Goal: Information Seeking & Learning: Learn about a topic

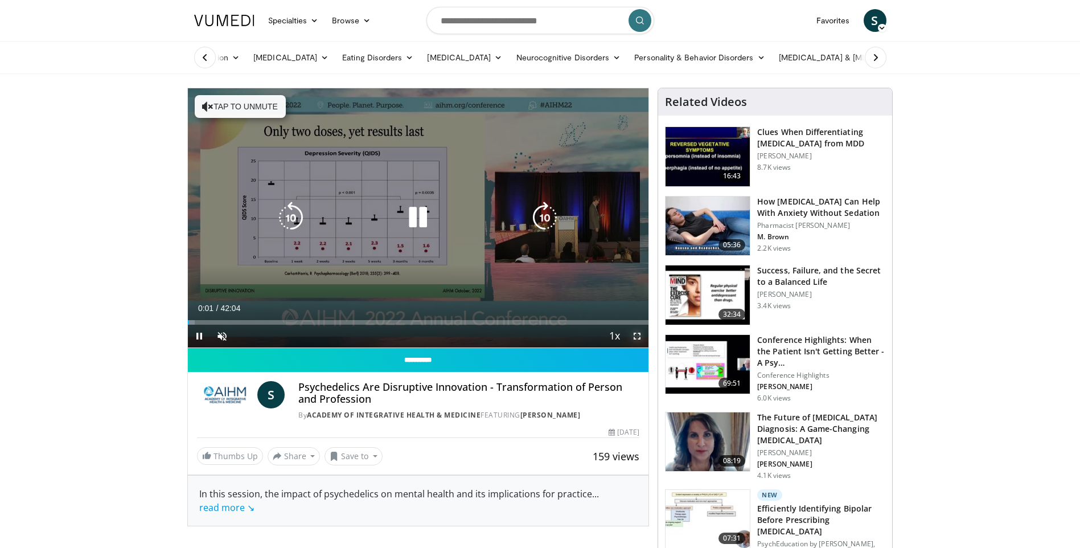
drag, startPoint x: 638, startPoint y: 335, endPoint x: 640, endPoint y: 377, distance: 42.2
click at [638, 335] on span "Video Player" at bounding box center [636, 335] width 23 height 23
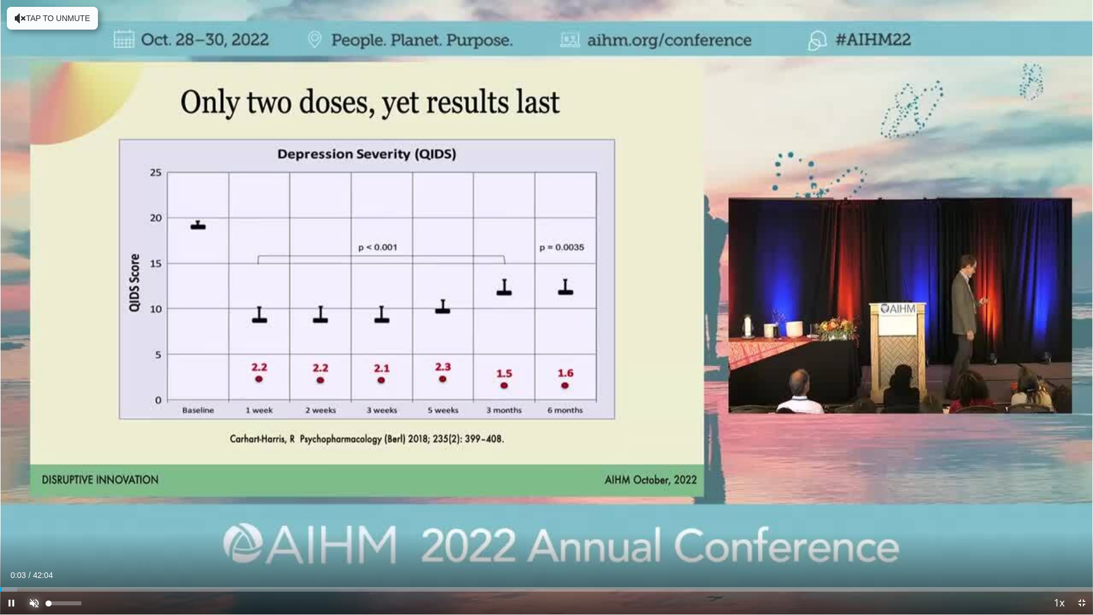
click at [34, 530] on span "Video Player" at bounding box center [34, 602] width 23 height 23
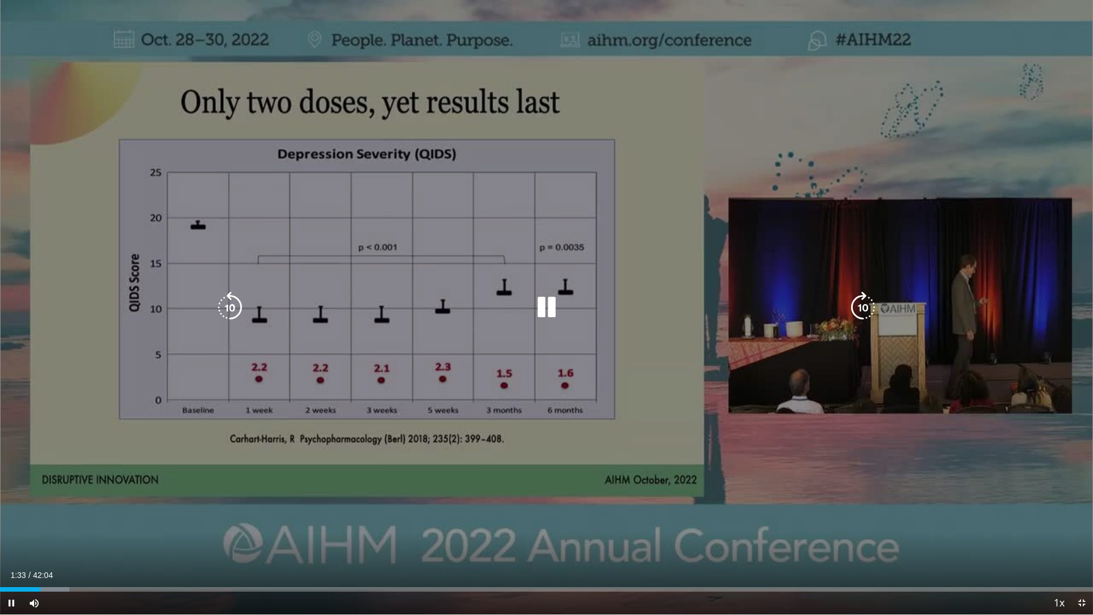
click at [230, 310] on icon "Video Player" at bounding box center [230, 307] width 32 height 32
click at [229, 310] on icon "Video Player" at bounding box center [230, 307] width 32 height 32
click at [859, 305] on icon "Video Player" at bounding box center [863, 307] width 32 height 32
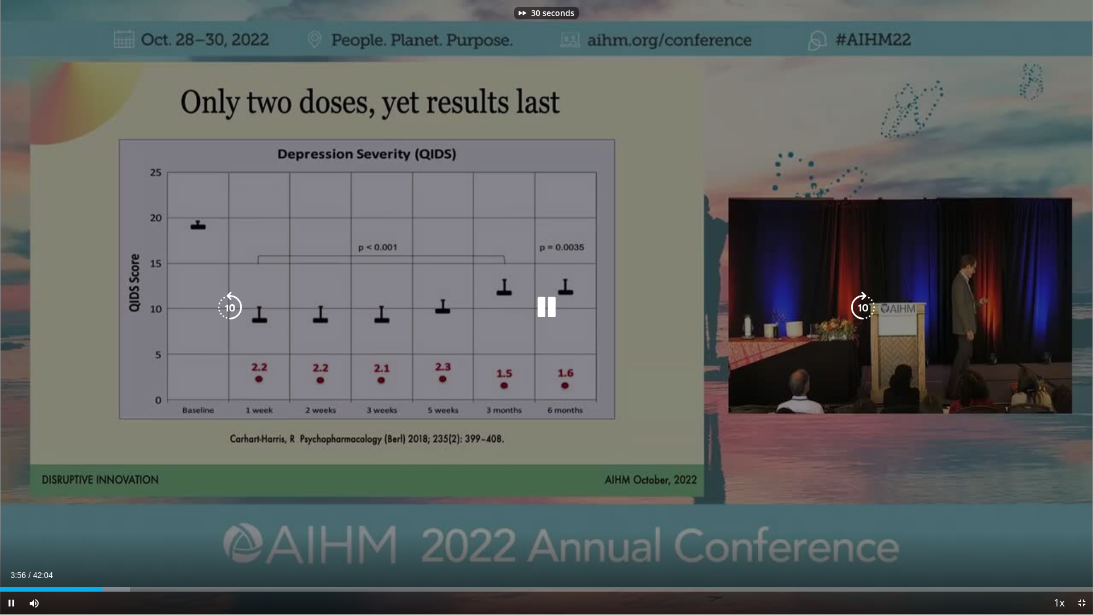
click at [859, 304] on icon "Video Player" at bounding box center [863, 307] width 32 height 32
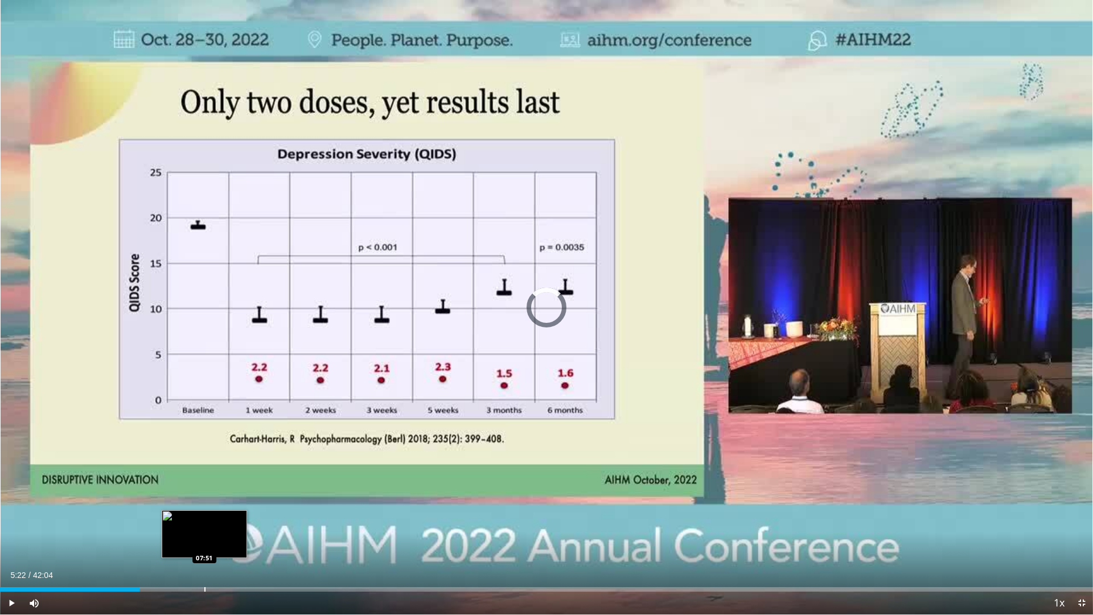
drag, startPoint x: 116, startPoint y: 588, endPoint x: 207, endPoint y: 587, distance: 90.5
click at [205, 530] on div "Progress Bar" at bounding box center [204, 589] width 1 height 5
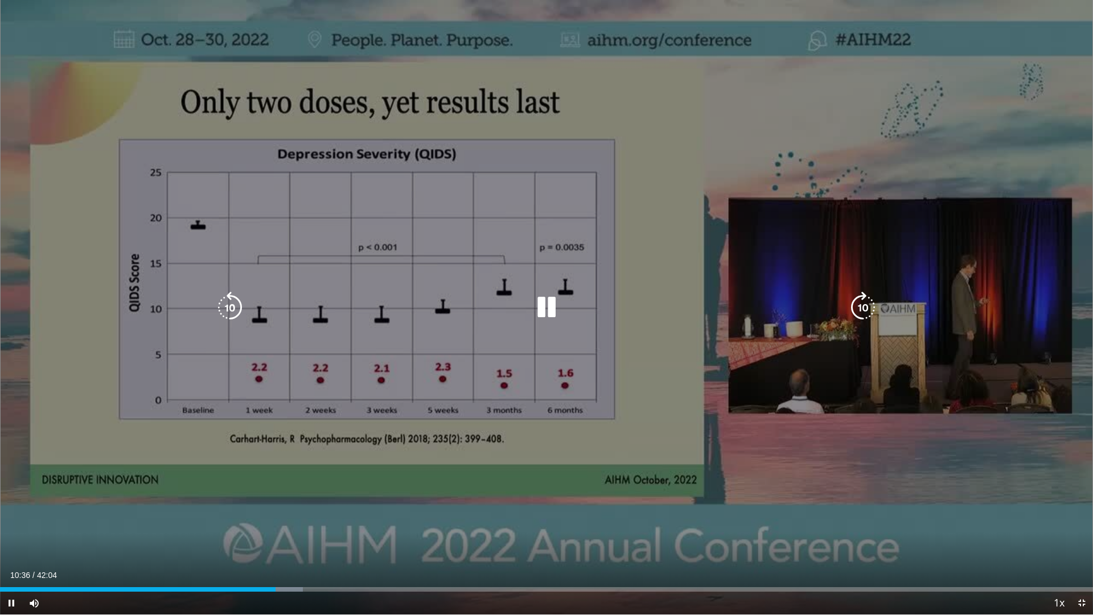
click at [549, 310] on icon "Video Player" at bounding box center [546, 307] width 32 height 32
click at [543, 306] on icon "Video Player" at bounding box center [546, 307] width 32 height 32
click at [549, 302] on icon "Video Player" at bounding box center [546, 307] width 32 height 32
click at [541, 309] on icon "Video Player" at bounding box center [546, 307] width 32 height 32
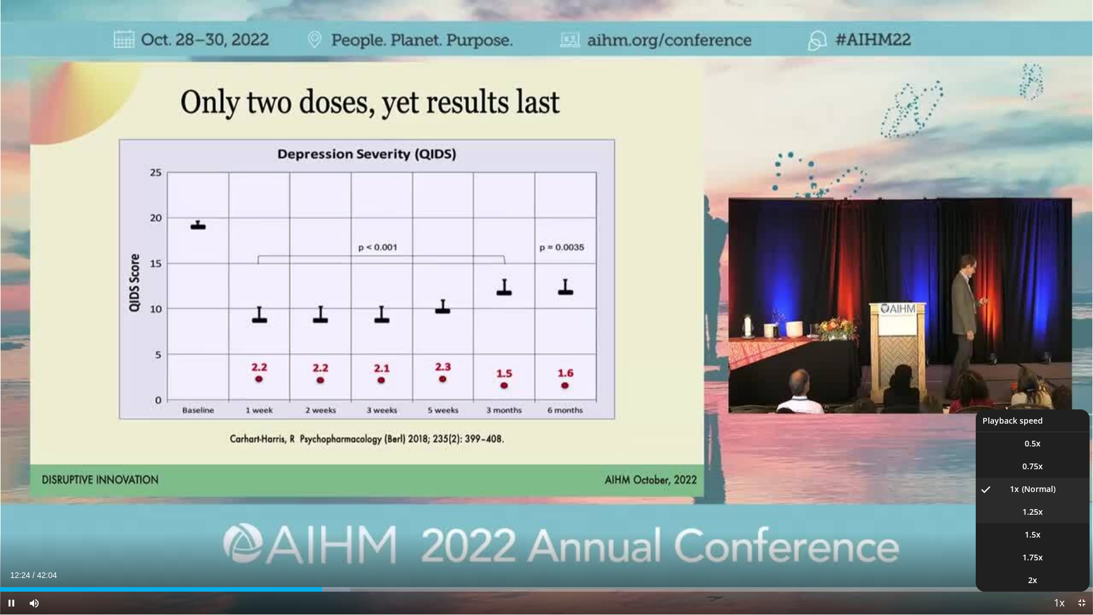
click at [943, 508] on li "1.25x" at bounding box center [1033, 511] width 114 height 23
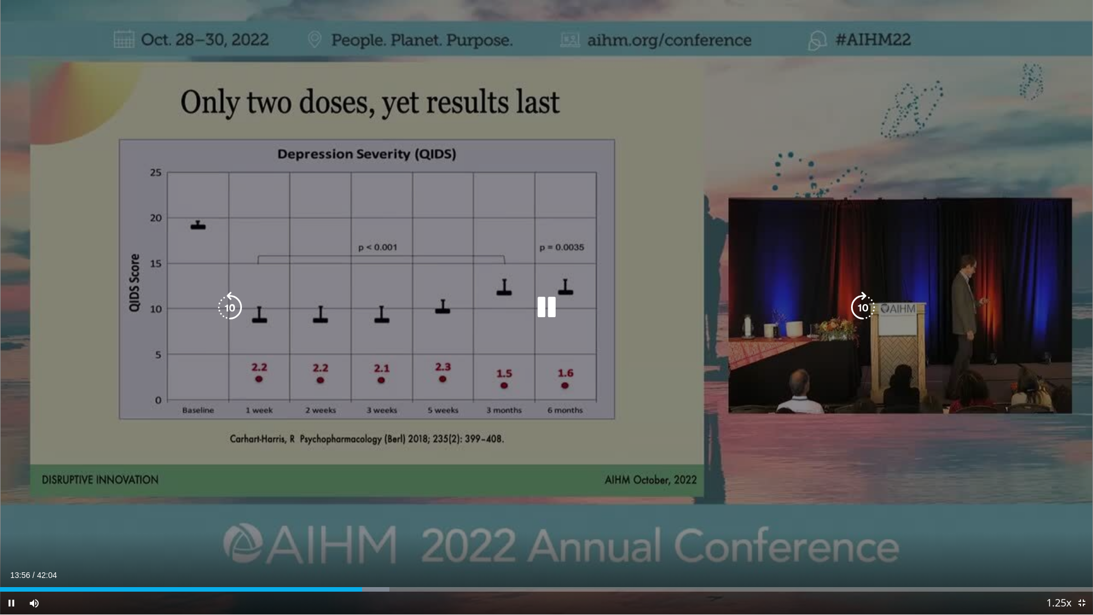
click at [539, 306] on icon "Video Player" at bounding box center [546, 307] width 32 height 32
click at [548, 308] on icon "Video Player" at bounding box center [546, 307] width 32 height 32
click at [548, 306] on icon "Video Player" at bounding box center [546, 307] width 32 height 32
click at [544, 304] on icon "Video Player" at bounding box center [546, 307] width 32 height 32
click at [544, 307] on icon "Video Player" at bounding box center [546, 307] width 32 height 32
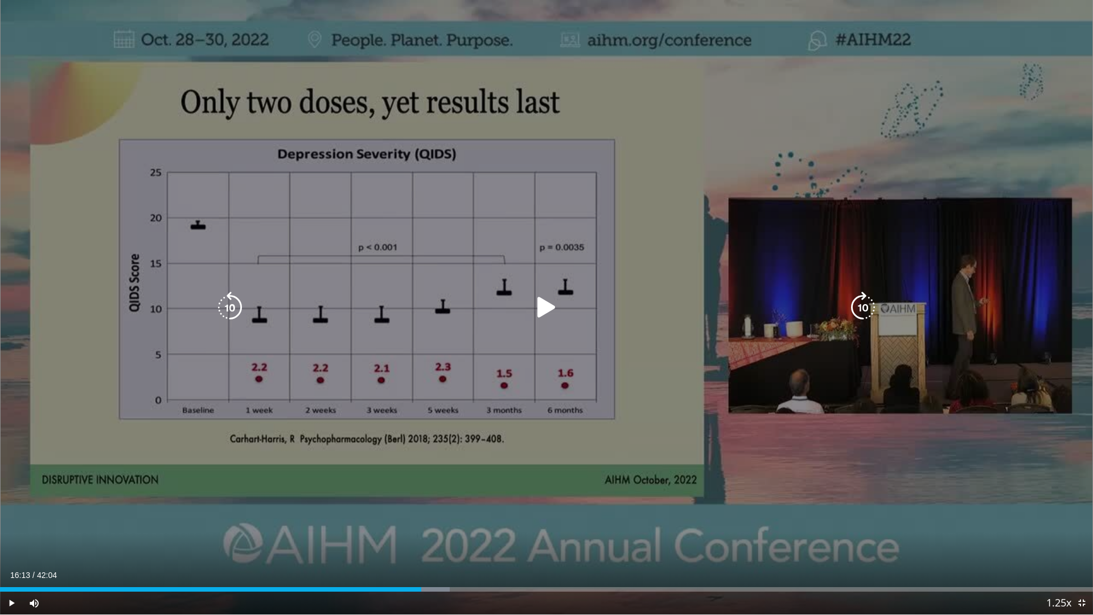
click at [544, 305] on icon "Video Player" at bounding box center [546, 307] width 32 height 32
click at [550, 302] on icon "Video Player" at bounding box center [546, 307] width 32 height 32
click at [548, 307] on icon "Video Player" at bounding box center [546, 307] width 32 height 32
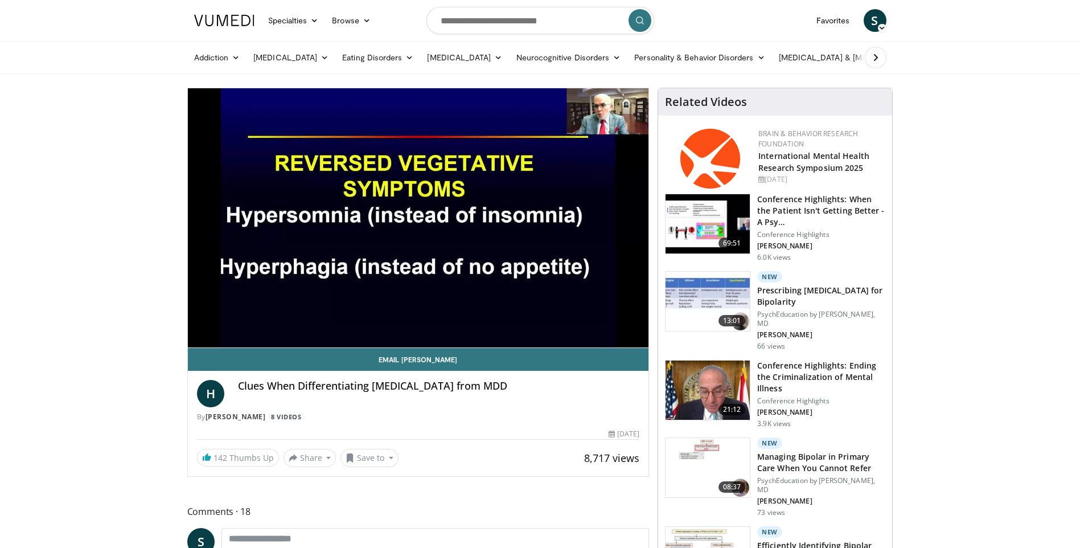
click at [701, 208] on img at bounding box center [707, 223] width 84 height 59
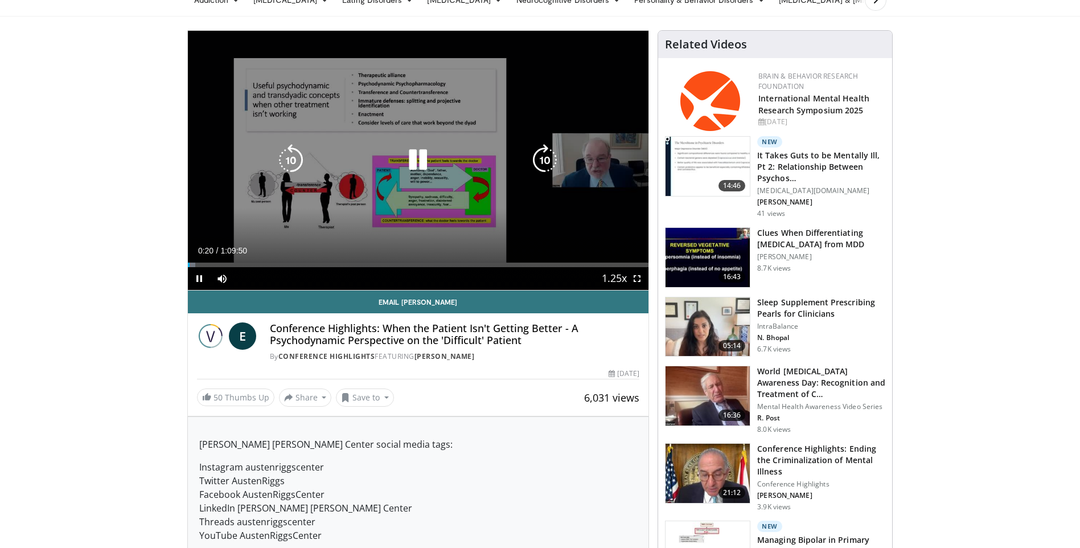
scroll to position [57, 0]
click at [411, 164] on icon "Video Player" at bounding box center [418, 161] width 32 height 32
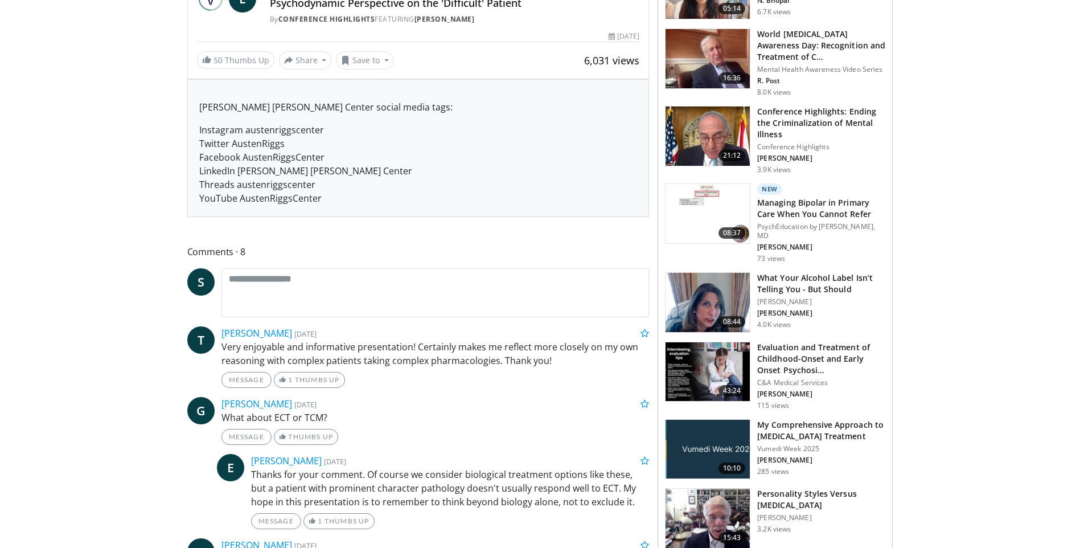
scroll to position [398, 0]
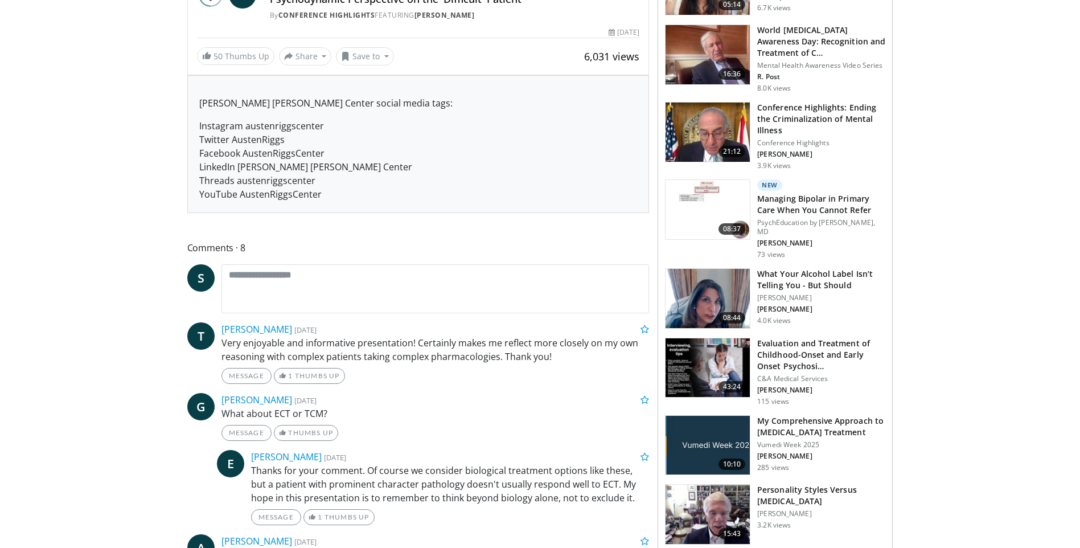
click at [695, 286] on img at bounding box center [707, 298] width 84 height 59
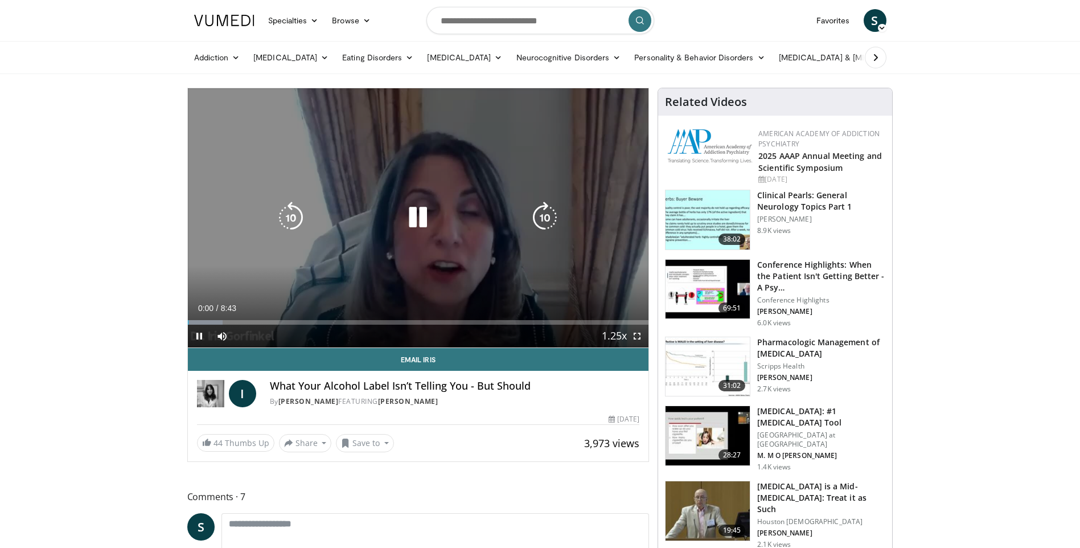
click at [416, 217] on icon "Video Player" at bounding box center [418, 217] width 32 height 32
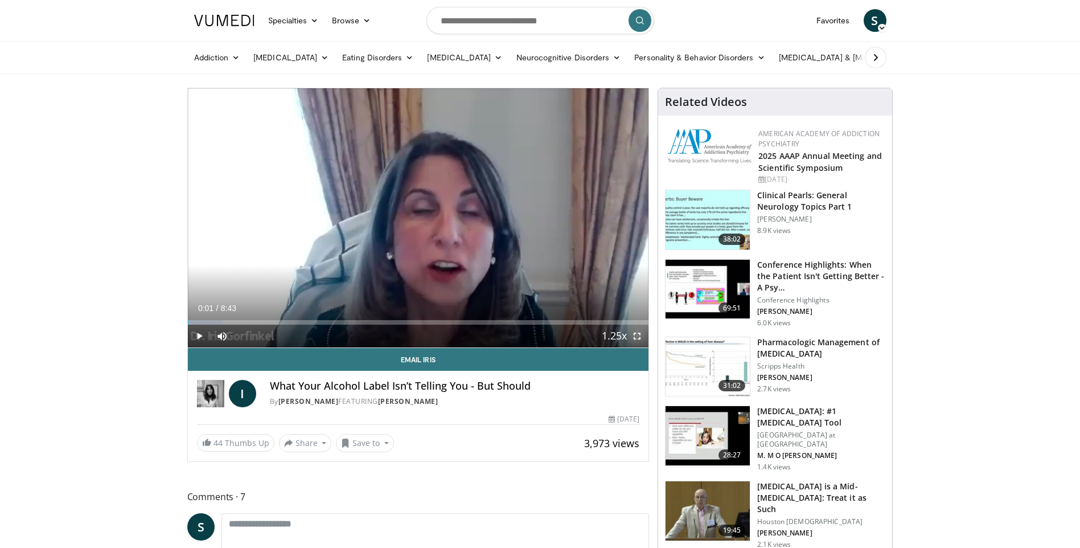
click at [639, 338] on span "Video Player" at bounding box center [636, 335] width 23 height 23
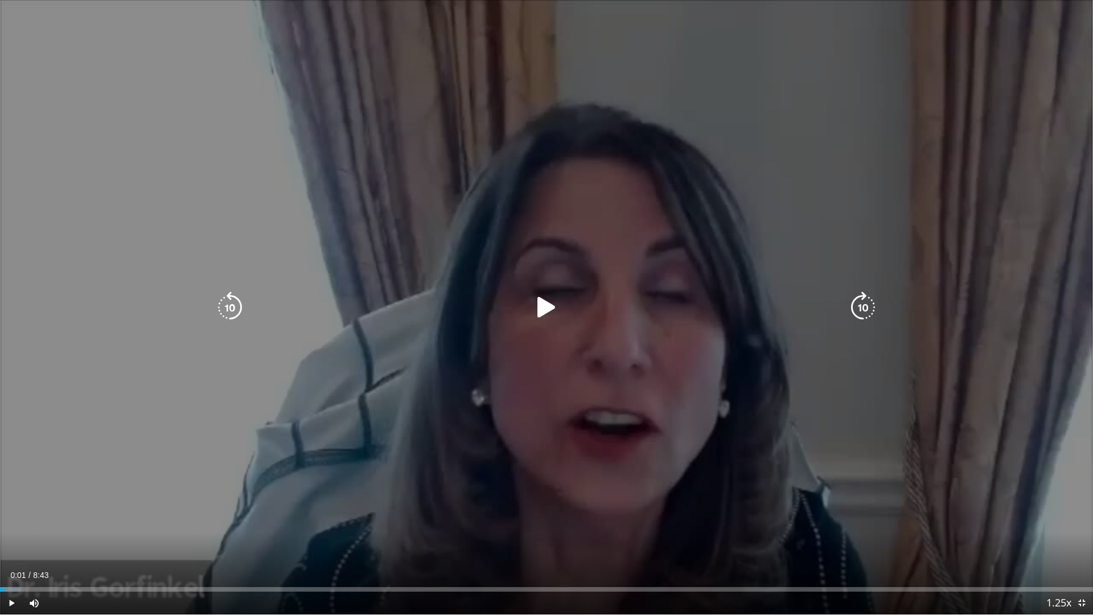
click at [544, 304] on icon "Video Player" at bounding box center [546, 307] width 32 height 32
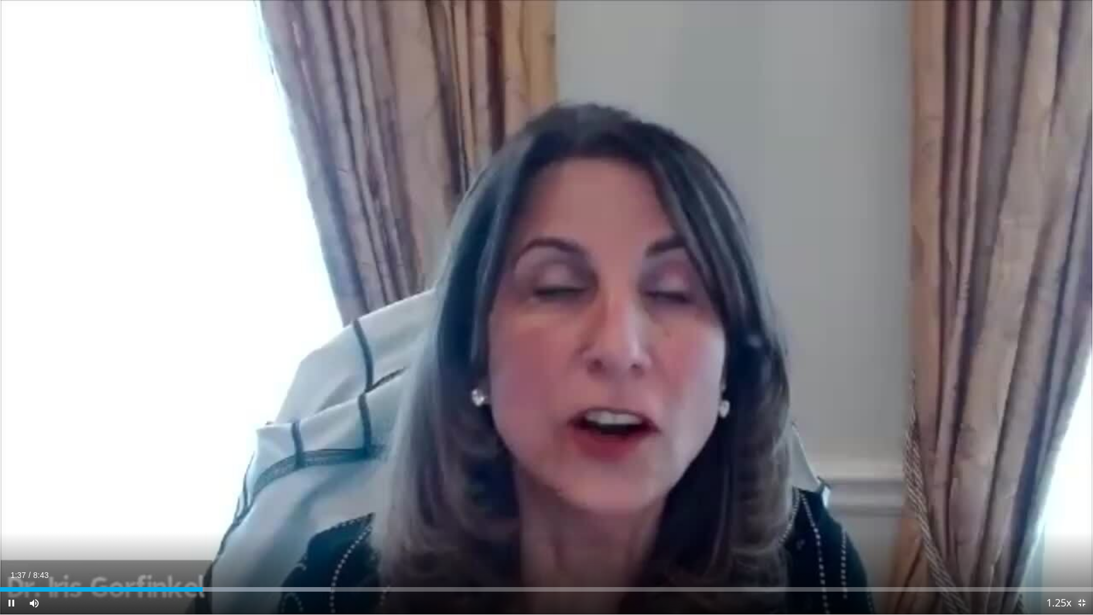
click at [1078, 547] on span "Video Player" at bounding box center [1081, 602] width 23 height 23
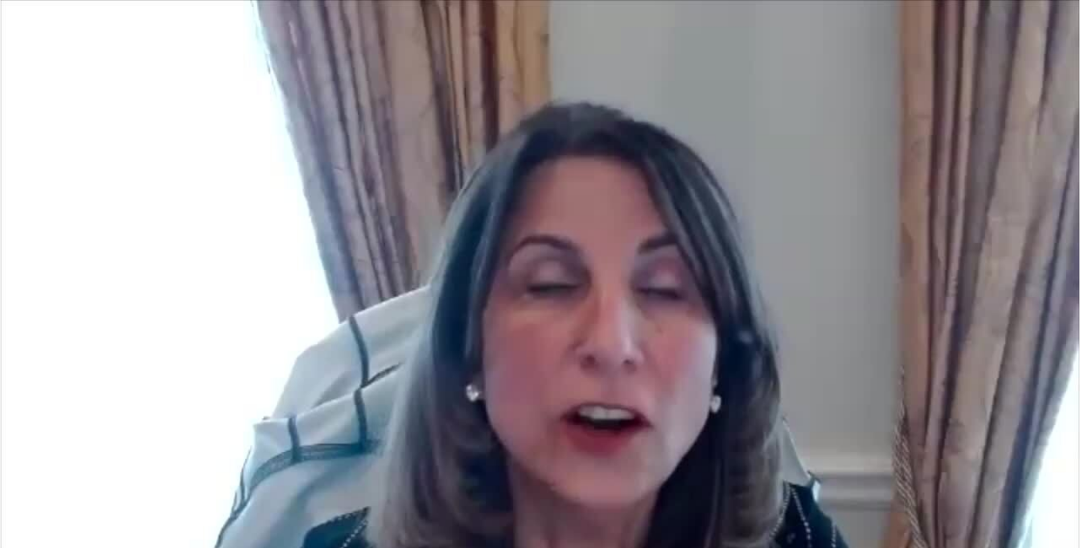
scroll to position [171, 0]
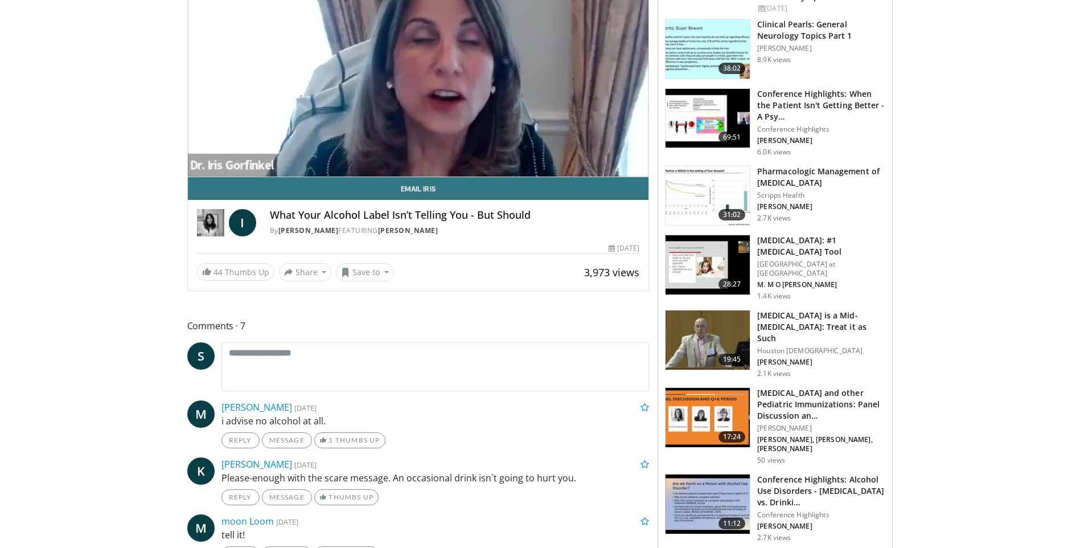
click at [710, 183] on img at bounding box center [707, 195] width 84 height 59
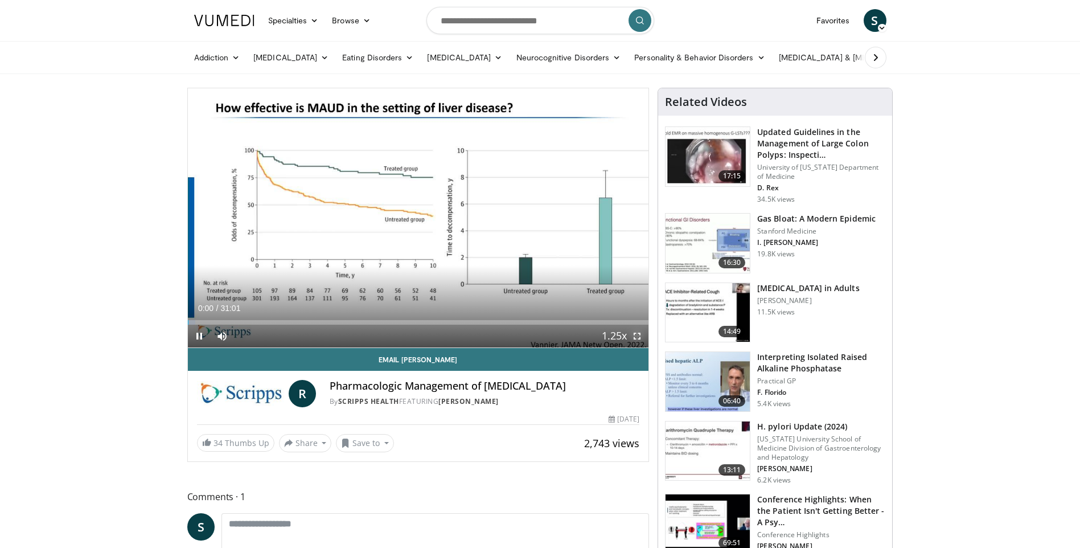
click at [634, 335] on span "Video Player" at bounding box center [636, 335] width 23 height 23
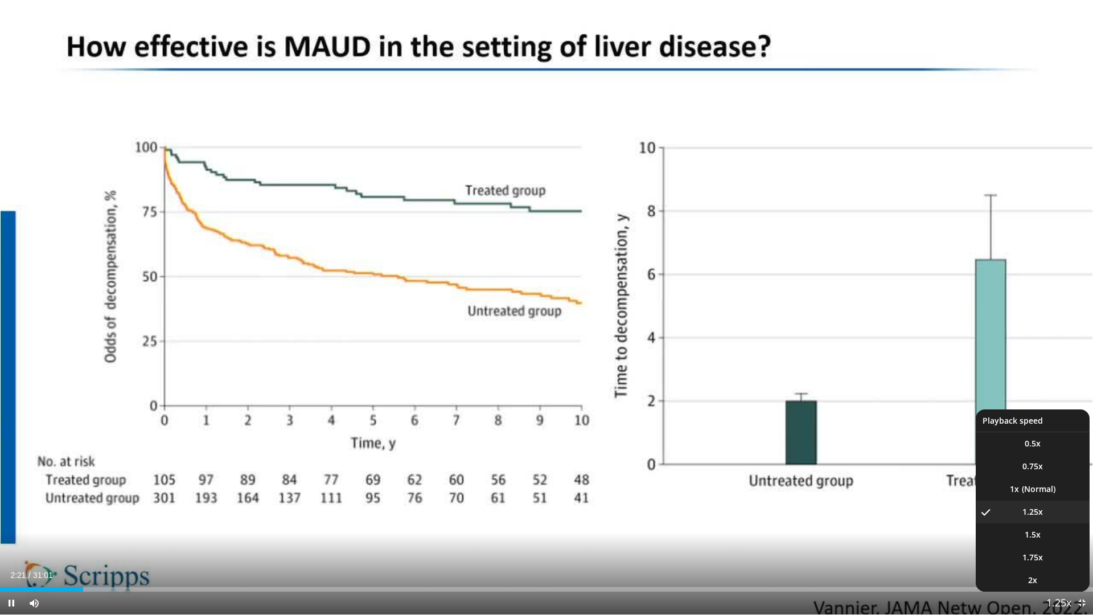
click at [1055, 547] on span "Video Player" at bounding box center [1059, 603] width 16 height 23
click at [999, 488] on li "1x" at bounding box center [1033, 489] width 114 height 23
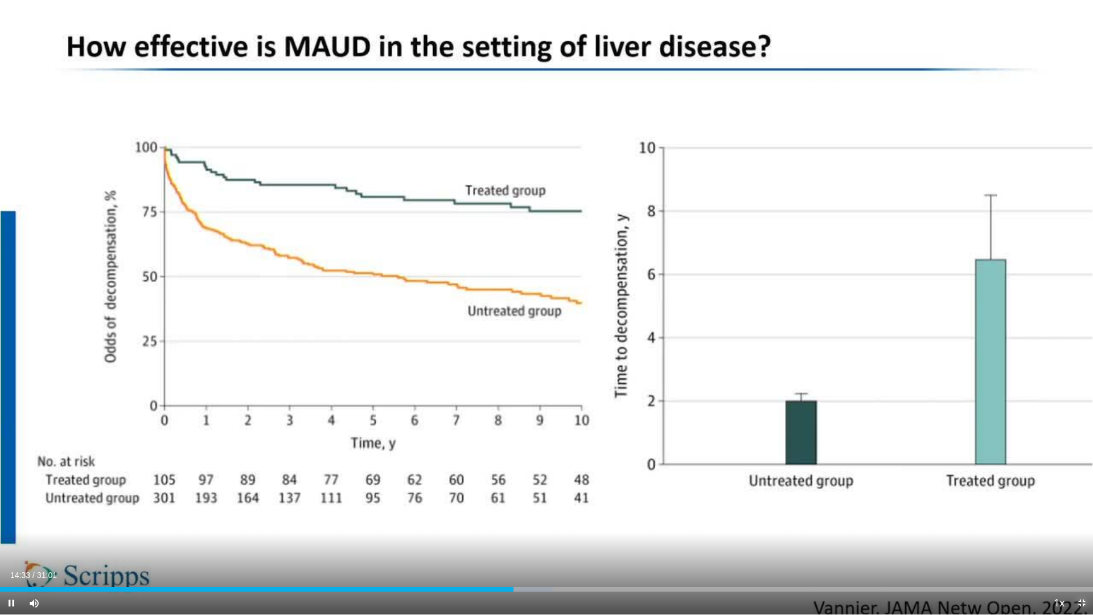
click at [1079, 547] on span "Video Player" at bounding box center [1081, 602] width 23 height 23
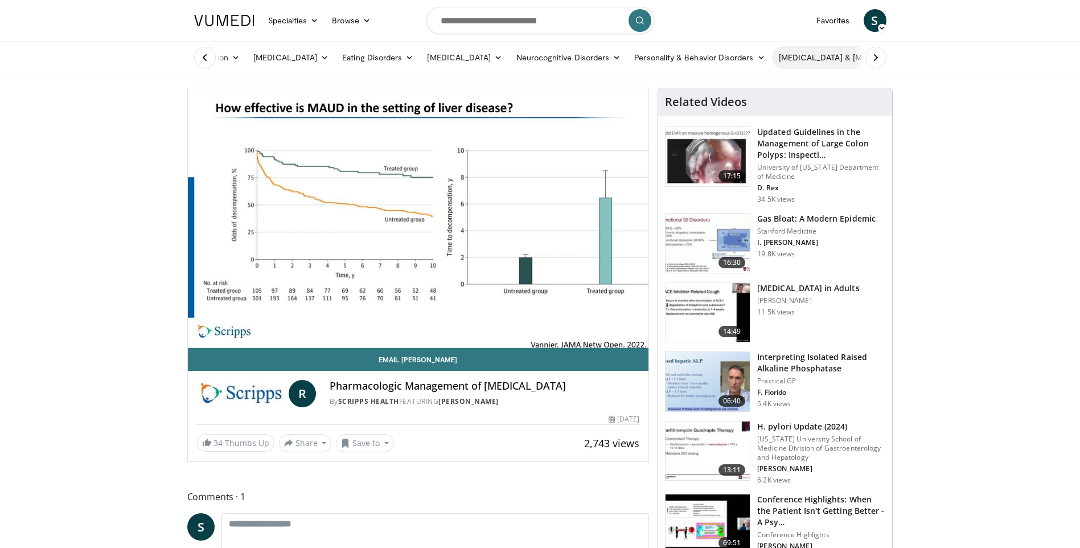
click at [836, 56] on link "[MEDICAL_DATA] & [MEDICAL_DATA]" at bounding box center [853, 57] width 163 height 23
click at [803, 135] on link "[MEDICAL_DATA]" at bounding box center [860, 139] width 135 height 18
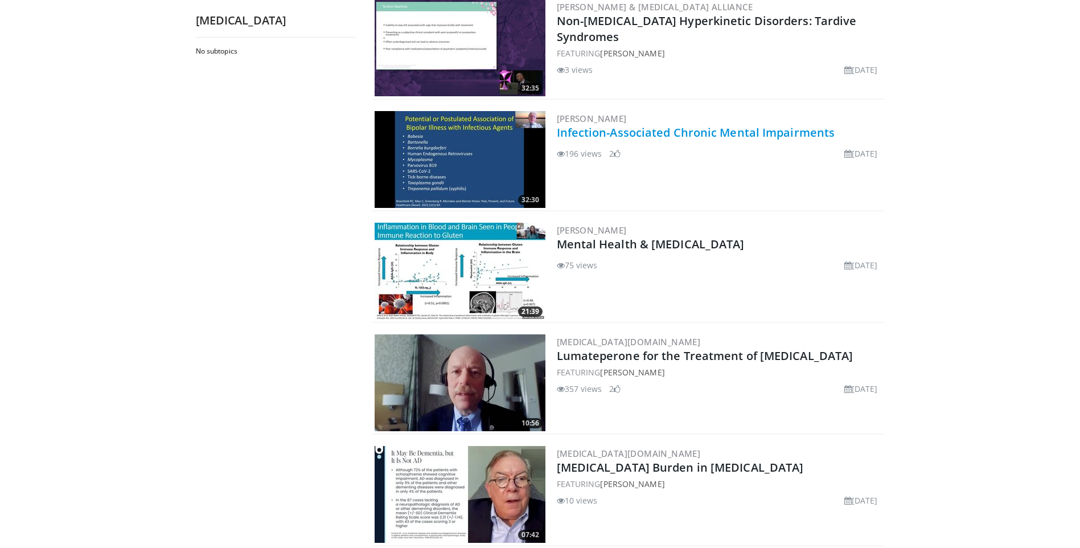
scroll to position [854, 0]
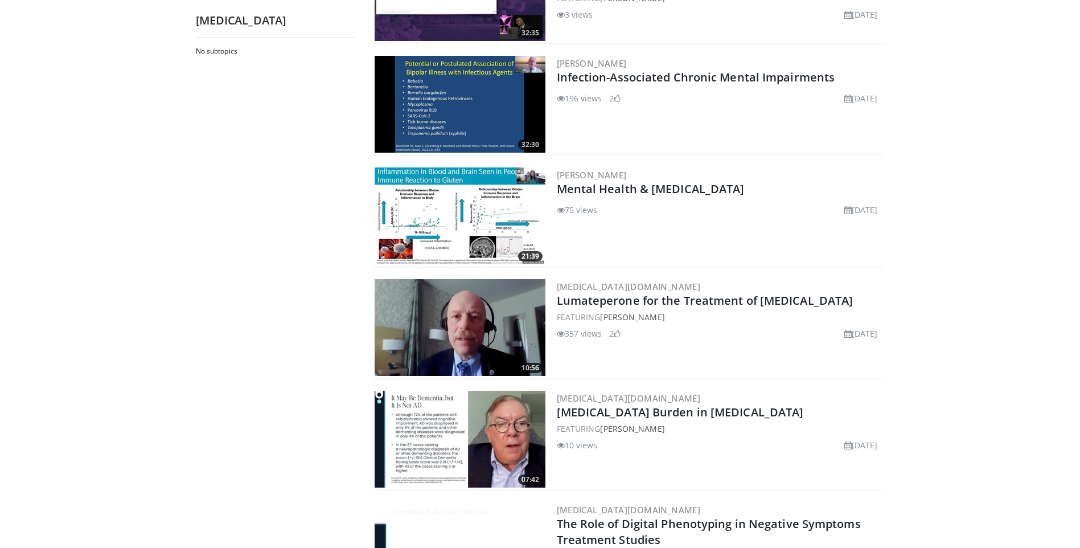
click at [436, 320] on img at bounding box center [459, 327] width 171 height 97
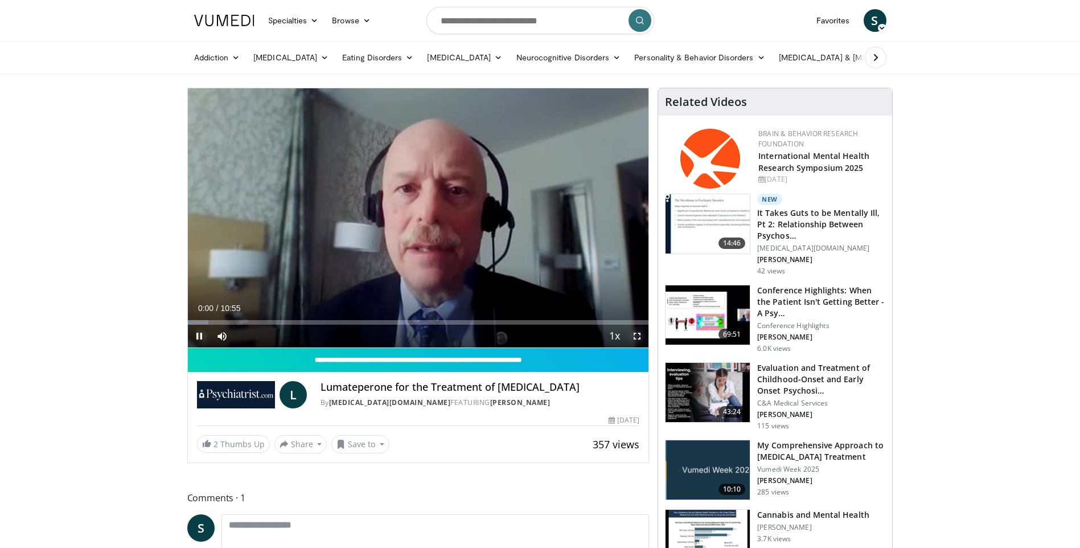
click at [636, 331] on span "Video Player" at bounding box center [636, 335] width 23 height 23
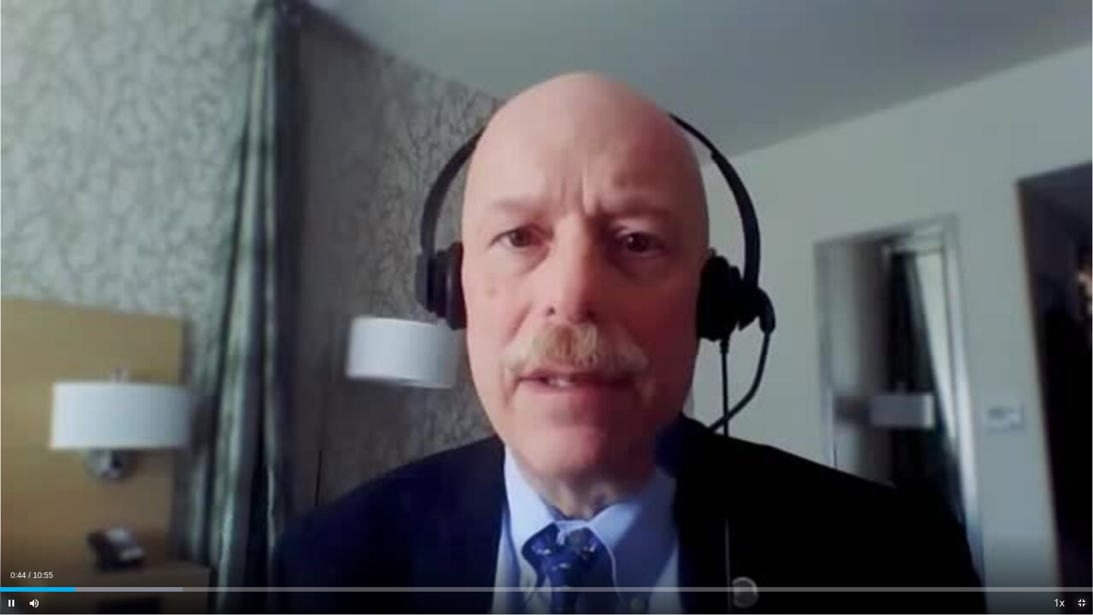
click at [1079, 547] on span "Video Player" at bounding box center [1081, 602] width 23 height 23
